Goal: Transaction & Acquisition: Subscribe to service/newsletter

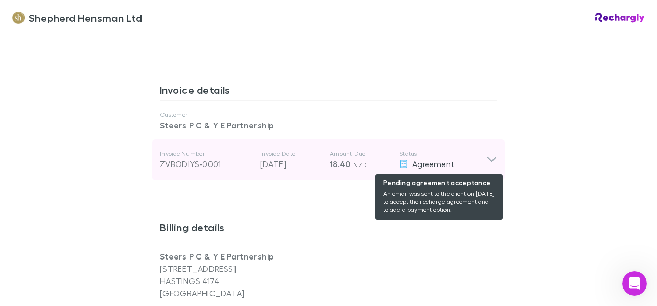
click at [430, 163] on span "Agreement" at bounding box center [433, 164] width 42 height 10
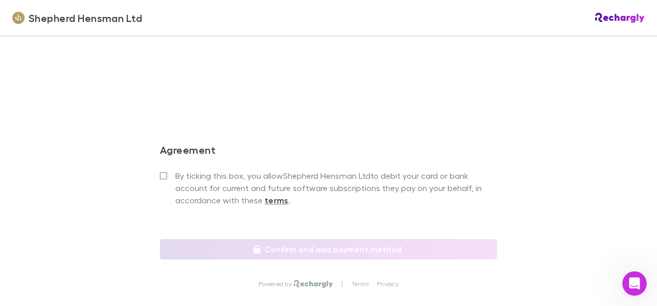
scroll to position [1110, 0]
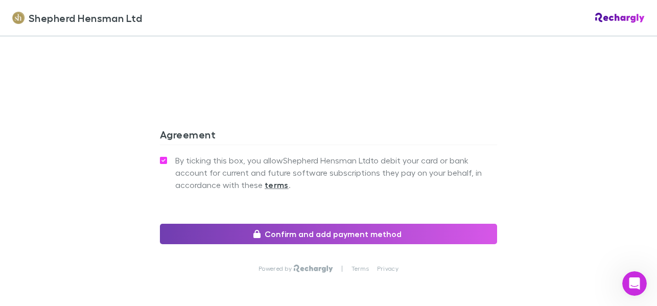
click at [339, 234] on button "Confirm and add payment method" at bounding box center [328, 234] width 337 height 20
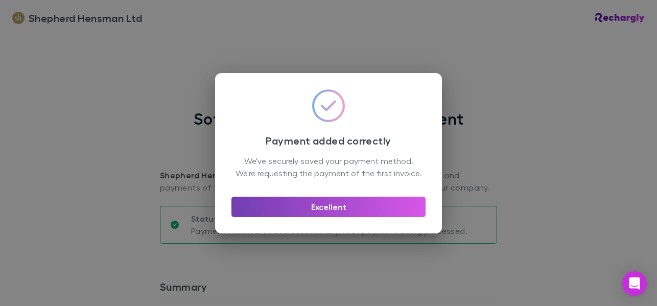
click at [349, 215] on button "Excellent" at bounding box center [328, 207] width 194 height 20
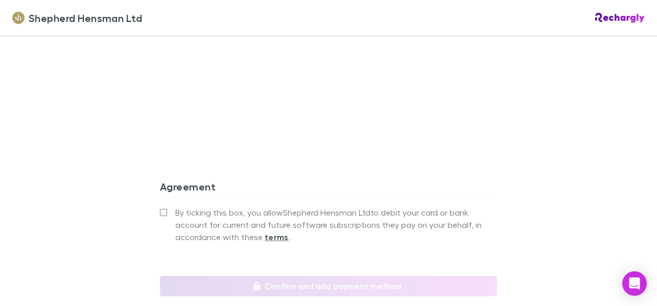
scroll to position [1025, 0]
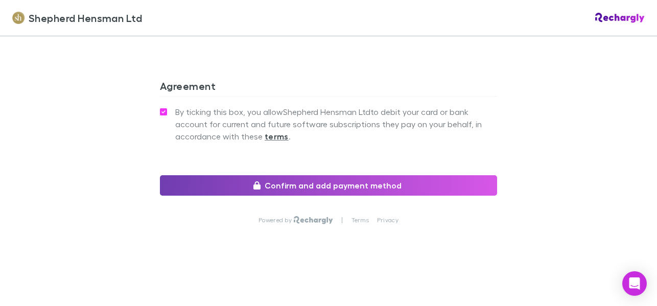
click at [297, 183] on button "Confirm and add payment method" at bounding box center [328, 185] width 337 height 20
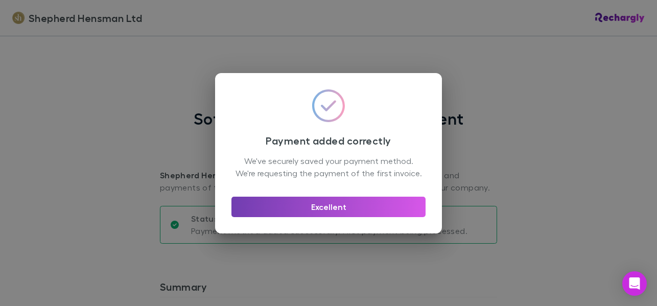
click at [362, 212] on button "Excellent" at bounding box center [328, 207] width 194 height 20
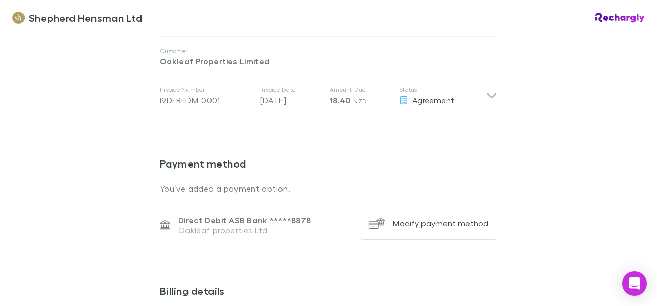
scroll to position [564, 0]
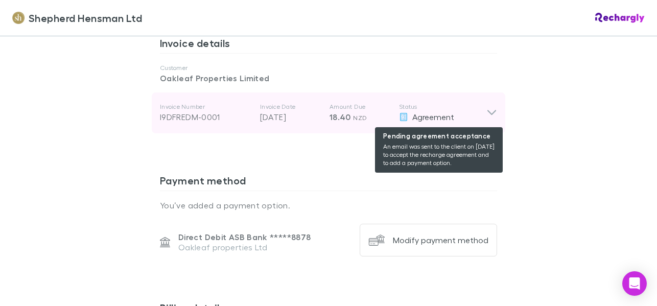
click at [437, 117] on span "Agreement" at bounding box center [433, 117] width 42 height 10
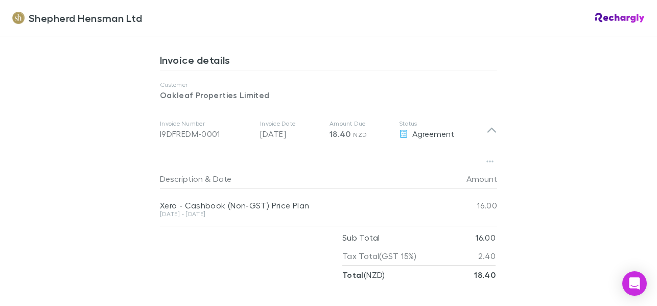
scroll to position [503, 0]
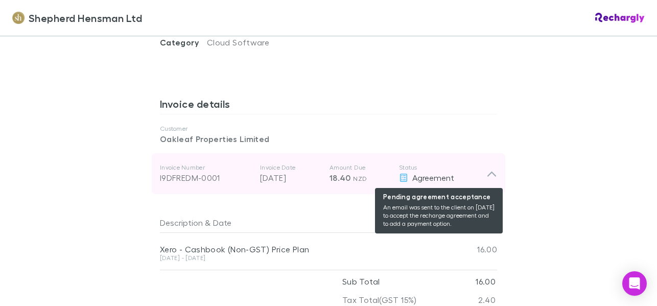
click at [441, 178] on span "Agreement" at bounding box center [433, 178] width 42 height 10
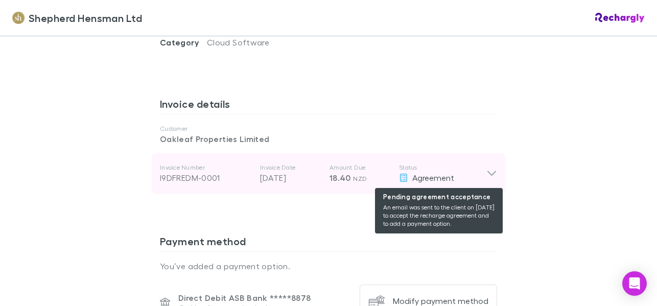
click at [441, 178] on span "Agreement" at bounding box center [433, 178] width 42 height 10
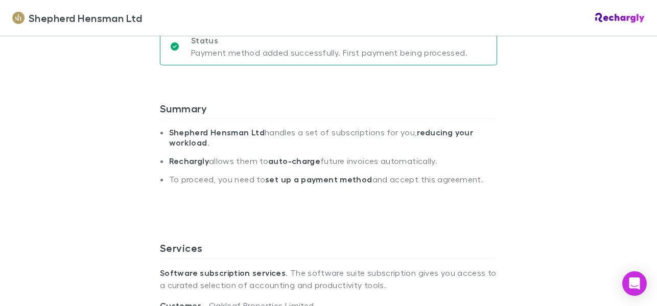
scroll to position [0, 0]
